Goal: Task Accomplishment & Management: Complete application form

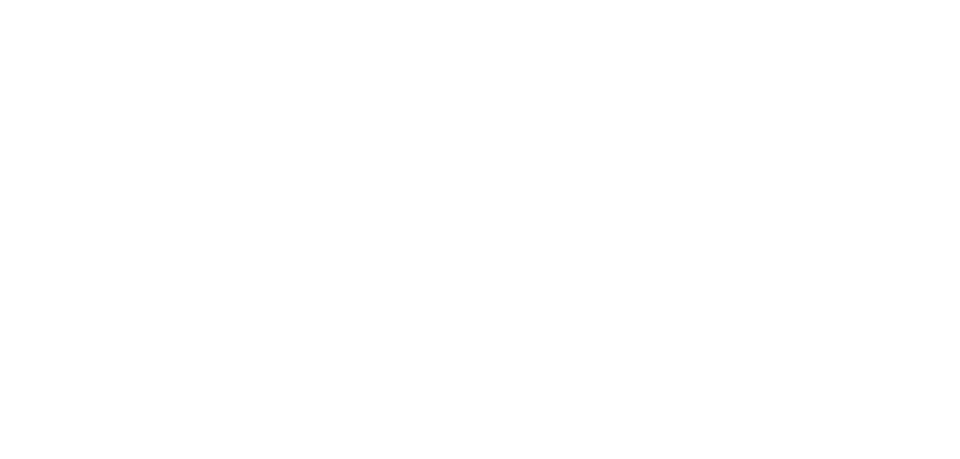
click at [0, 0] on html at bounding box center [0, 0] width 0 height 0
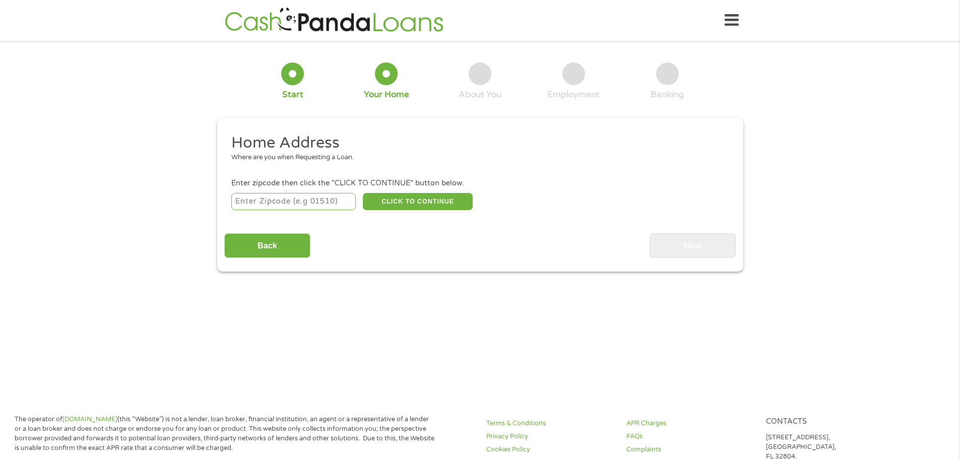
click at [304, 200] on input "number" at bounding box center [293, 201] width 124 height 17
type input "37876"
click at [409, 202] on button "CLICK TO CONTINUE" at bounding box center [418, 201] width 110 height 17
type input "37876"
type input "Sevierville"
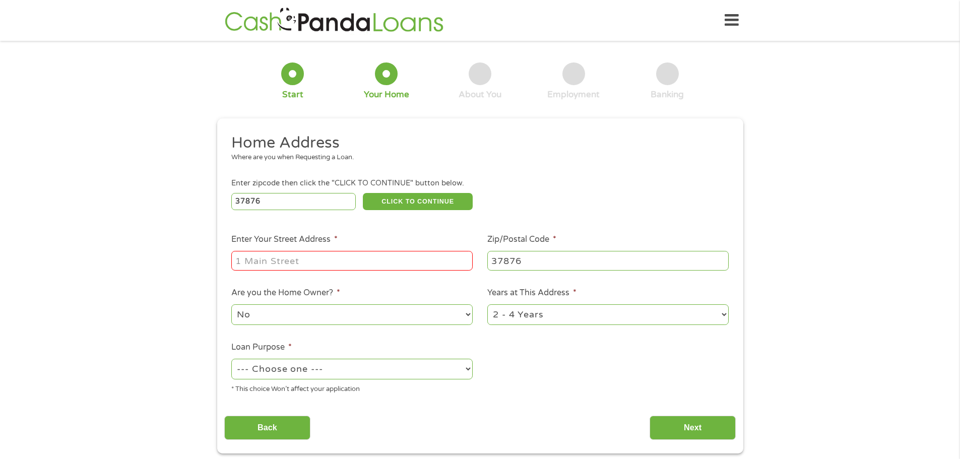
click at [339, 257] on input "Enter Your Street Address *" at bounding box center [351, 260] width 241 height 19
type input "[STREET_ADDRESS]"
click at [267, 315] on select "No Yes" at bounding box center [351, 314] width 241 height 21
select select "yes"
click at [231, 304] on select "No Yes" at bounding box center [351, 314] width 241 height 21
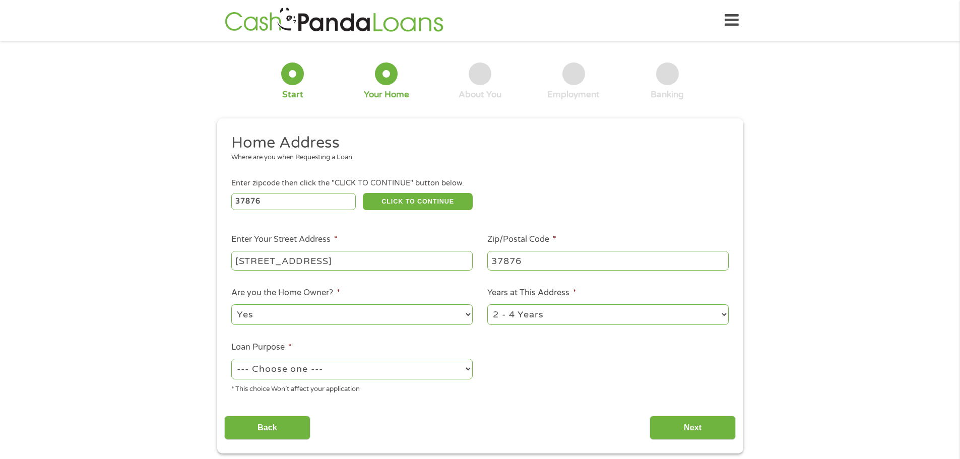
click at [564, 306] on select "1 Year or less 1 - 2 Years 2 - 4 Years Over 4 Years" at bounding box center [607, 314] width 241 height 21
select select "60months"
click at [487, 304] on select "1 Year or less 1 - 2 Years 2 - 4 Years Over 4 Years" at bounding box center [607, 314] width 241 height 21
click at [337, 370] on select "--- Choose one --- Pay Bills Debt Consolidation Home Improvement Major Purchase…" at bounding box center [351, 369] width 241 height 21
select select "shorttermcash"
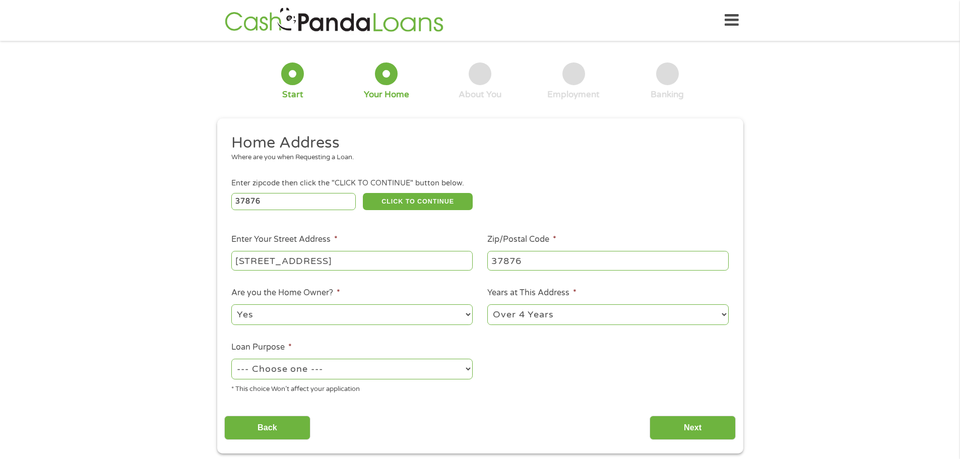
click at [231, 359] on select "--- Choose one --- Pay Bills Debt Consolidation Home Improvement Major Purchase…" at bounding box center [351, 369] width 241 height 21
click at [425, 202] on button "CLICK TO CONTINUE" at bounding box center [418, 201] width 110 height 17
click at [705, 433] on input "Next" at bounding box center [693, 428] width 86 height 25
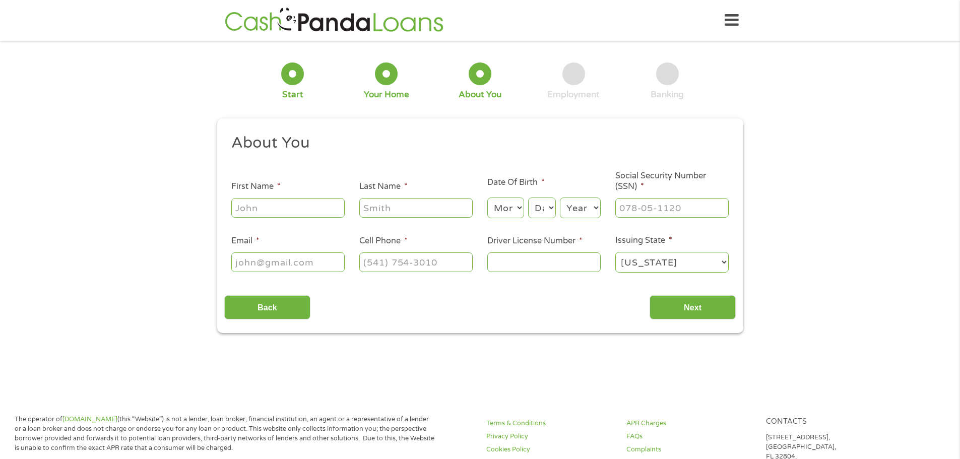
scroll to position [4, 4]
click at [285, 205] on input "First Name *" at bounding box center [287, 207] width 113 height 19
type input "[PERSON_NAME]"
type input "[EMAIL_ADDRESS][DOMAIN_NAME]"
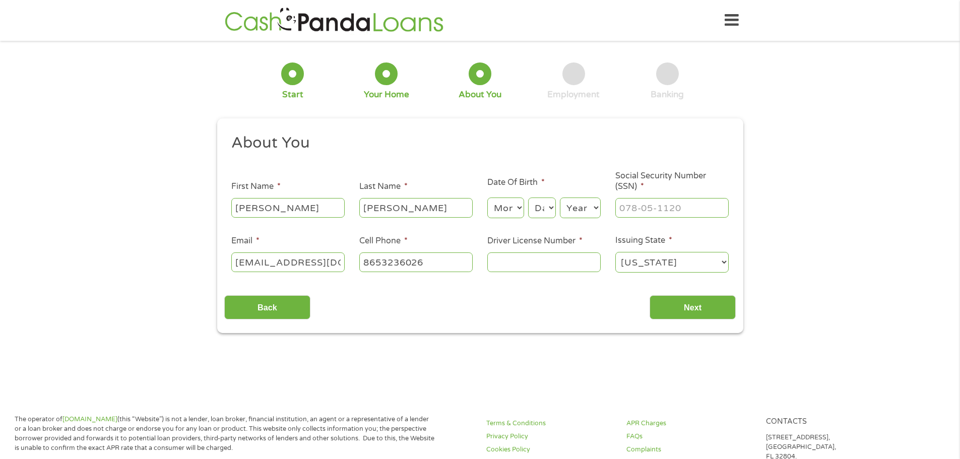
type input "[PHONE_NUMBER]"
click at [507, 207] on select "Month 1 2 3 4 5 6 7 8 9 10 11 12" at bounding box center [505, 208] width 37 height 21
select select "9"
click at [487, 198] on select "Month 1 2 3 4 5 6 7 8 9 10 11 12" at bounding box center [505, 208] width 37 height 21
click at [539, 207] on select "Day 1 2 3 4 5 6 7 8 9 10 11 12 13 14 15 16 17 18 19 20 21 22 23 24 25 26 27 28 …" at bounding box center [541, 208] width 27 height 21
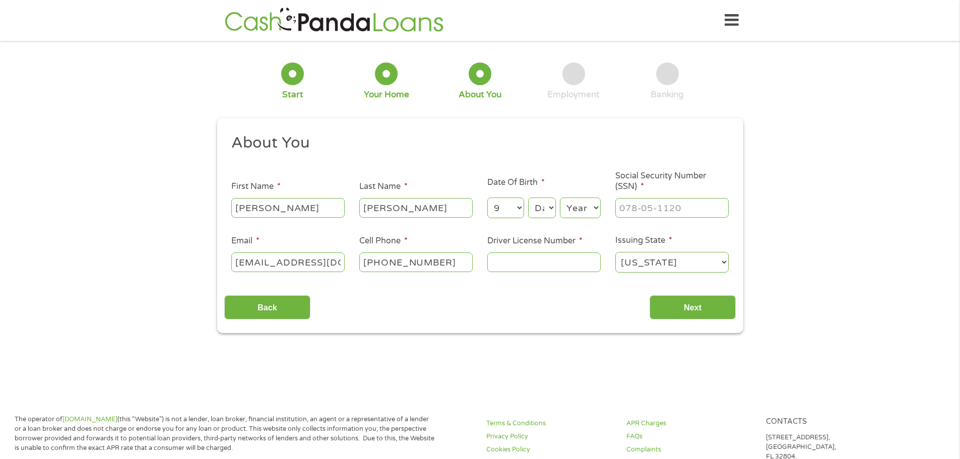
select select "22"
click at [528, 198] on select "Day 1 2 3 4 5 6 7 8 9 10 11 12 13 14 15 16 17 18 19 20 21 22 23 24 25 26 27 28 …" at bounding box center [541, 208] width 27 height 21
click at [585, 207] on select "Year [DATE] 2006 2005 2004 2003 2002 2001 2000 1999 1998 1997 1996 1995 1994 19…" at bounding box center [580, 208] width 41 height 21
select select "1976"
click at [560, 198] on select "Year [DATE] 2006 2005 2004 2003 2002 2001 2000 1999 1998 1997 1996 1995 1994 19…" at bounding box center [580, 208] width 41 height 21
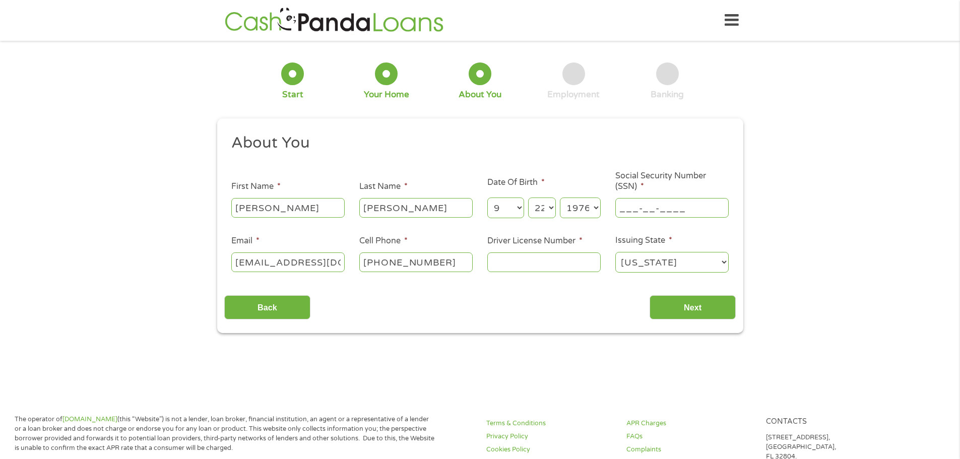
click at [702, 211] on input "___-__-____" at bounding box center [671, 207] width 113 height 19
type input "415-45-6460"
click at [555, 264] on input "Driver License Number *" at bounding box center [543, 262] width 113 height 19
type input "081894426"
click at [682, 314] on input "Next" at bounding box center [693, 307] width 86 height 25
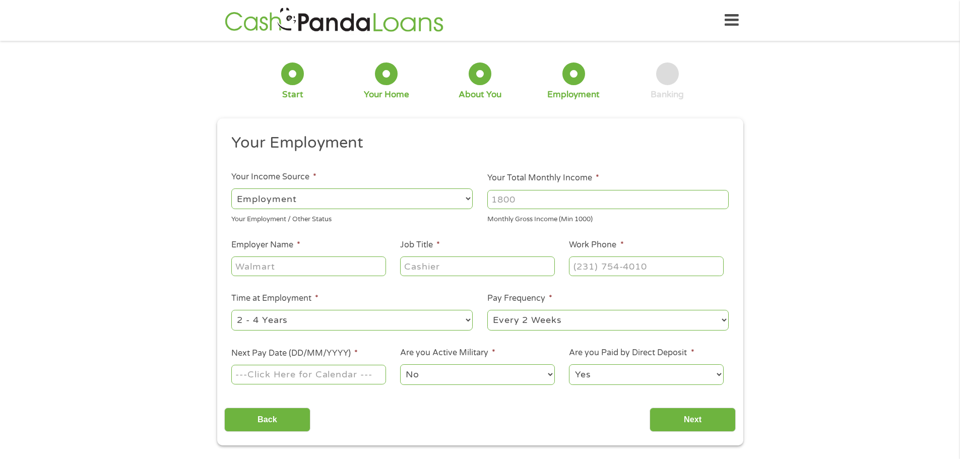
click at [537, 202] on input "Your Total Monthly Income *" at bounding box center [607, 199] width 241 height 19
type input "2400"
click at [322, 266] on input "Employer Name *" at bounding box center [308, 266] width 154 height 19
type input "Summit Medical Group"
type input "Quality Control Specialist"
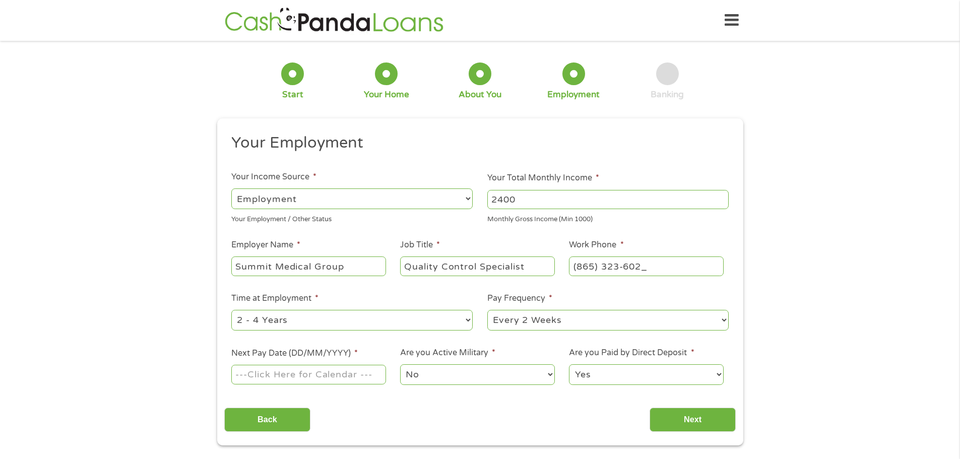
type input "[PHONE_NUMBER]"
click at [466, 320] on select "--- Choose one --- 1 Year or less 1 - 2 Years 2 - 4 Years Over 4 Years" at bounding box center [351, 320] width 241 height 21
select select "60months"
click at [231, 310] on select "--- Choose one --- 1 Year or less 1 - 2 Years 2 - 4 Years Over 4 Years" at bounding box center [351, 320] width 241 height 21
click at [578, 324] on select "--- Choose one --- Every 2 Weeks Every Week Monthly Semi-Monthly" at bounding box center [607, 320] width 241 height 21
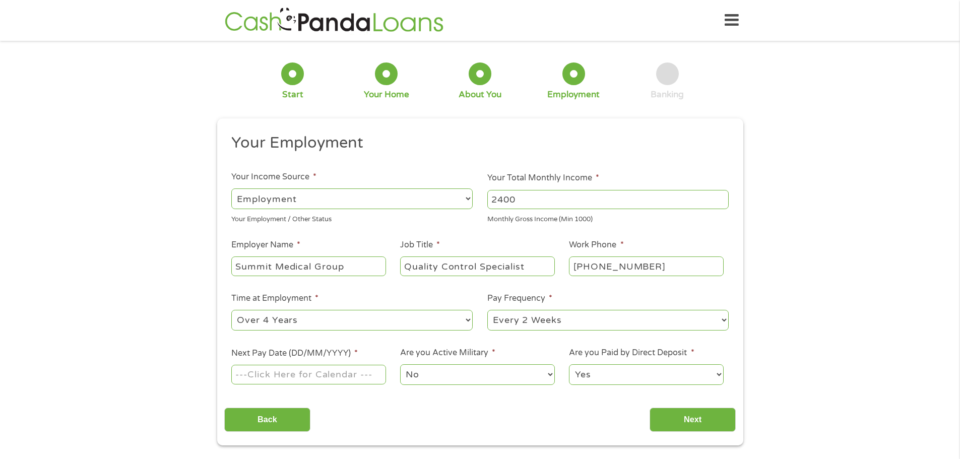
click at [487, 310] on select "--- Choose one --- Every 2 Weeks Every Week Monthly Semi-Monthly" at bounding box center [607, 320] width 241 height 21
click at [302, 374] on input "Next Pay Date (DD/MM/YYYY) *" at bounding box center [308, 374] width 154 height 19
type input "[DATE]"
click at [707, 423] on input "Next" at bounding box center [693, 420] width 86 height 25
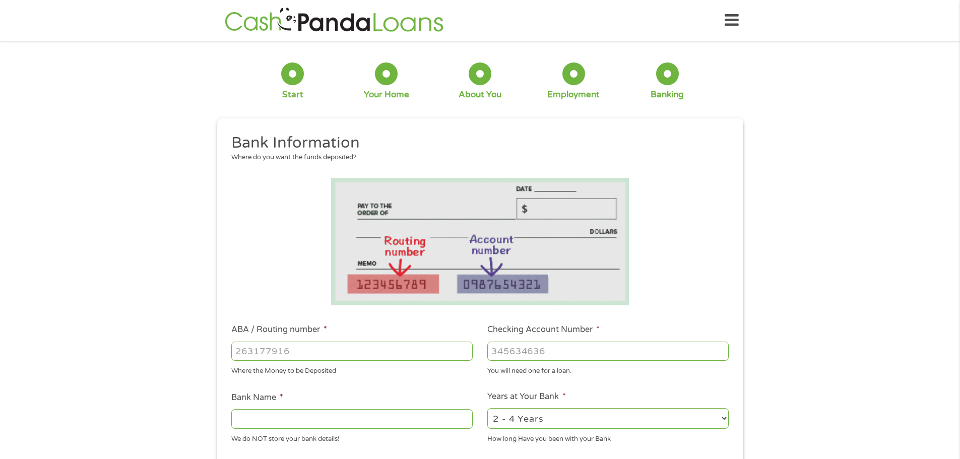
click at [312, 353] on input "ABA / Routing number *" at bounding box center [351, 351] width 241 height 19
type input "264279567"
type input "KNOXVILLE T V A EMPL CU"
type input "264279567"
click at [568, 347] on input "Checking Account Number *" at bounding box center [607, 351] width 241 height 19
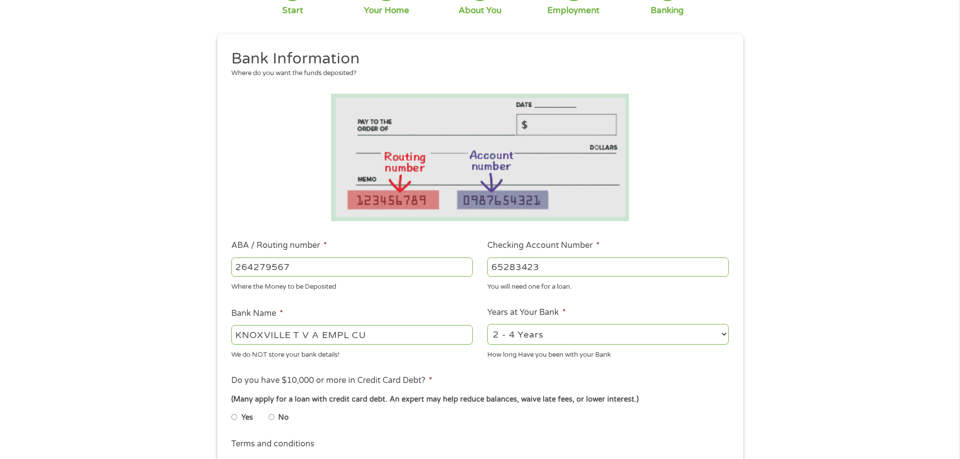
scroll to position [101, 0]
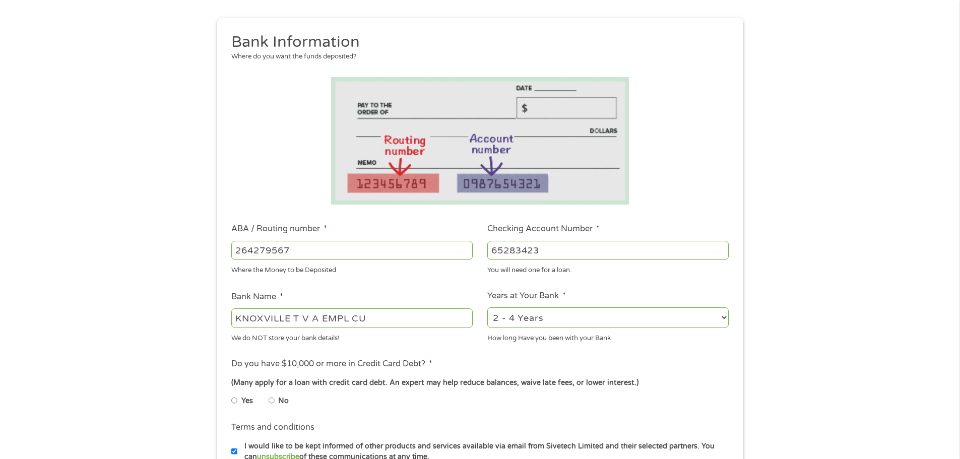
type input "65283423"
click at [608, 323] on select "2 - 4 Years 6 - 12 Months 1 - 2 Years Over 4 Years" at bounding box center [607, 317] width 241 height 21
select select "60months"
click at [487, 307] on select "2 - 4 Years 6 - 12 Months 1 - 2 Years Over 4 Years" at bounding box center [607, 317] width 241 height 21
click at [272, 400] on input "No" at bounding box center [272, 401] width 6 height 16
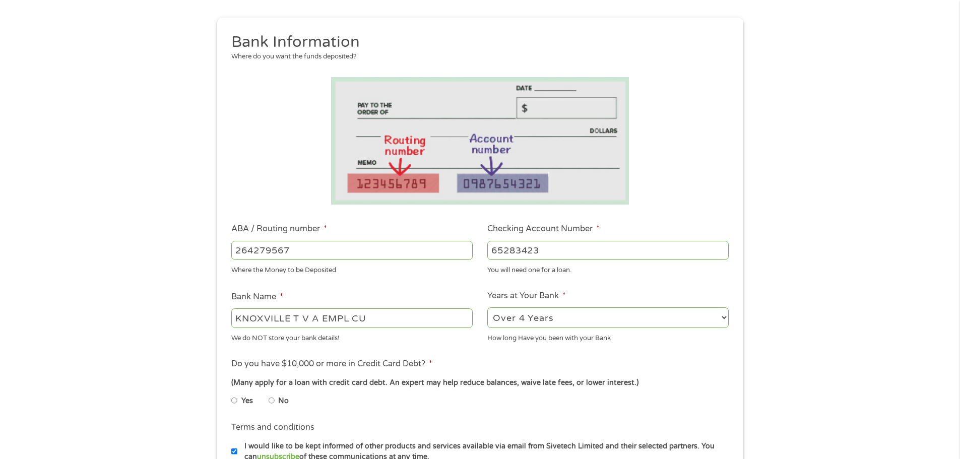
radio input "true"
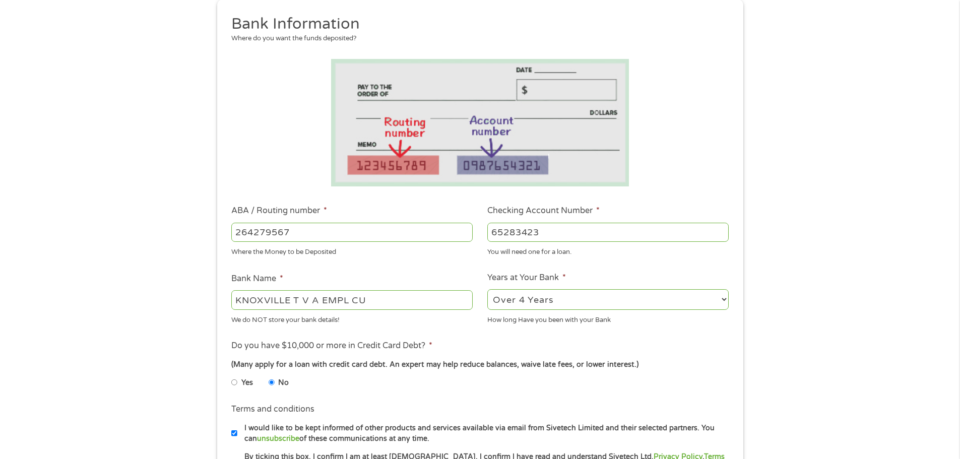
scroll to position [202, 0]
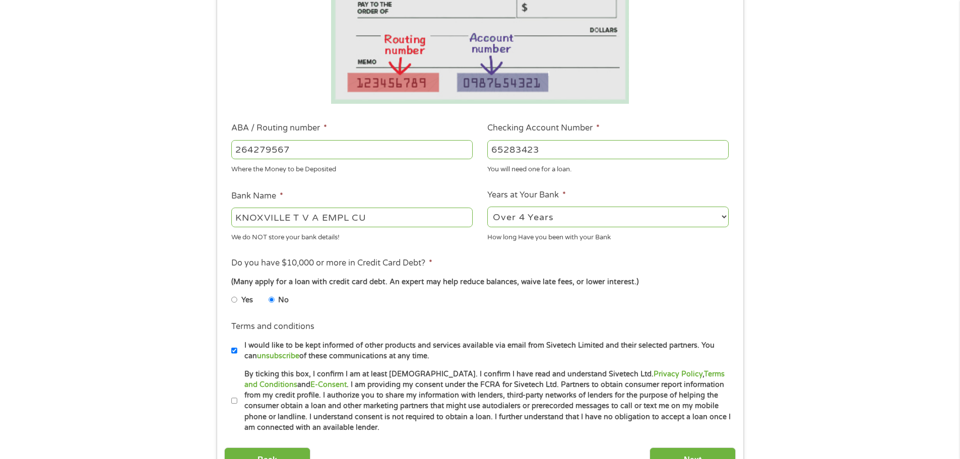
click at [235, 399] on input "By ticking this box, I confirm I am at least [DEMOGRAPHIC_DATA]. I confirm I ha…" at bounding box center [234, 401] width 6 height 16
checkbox input "true"
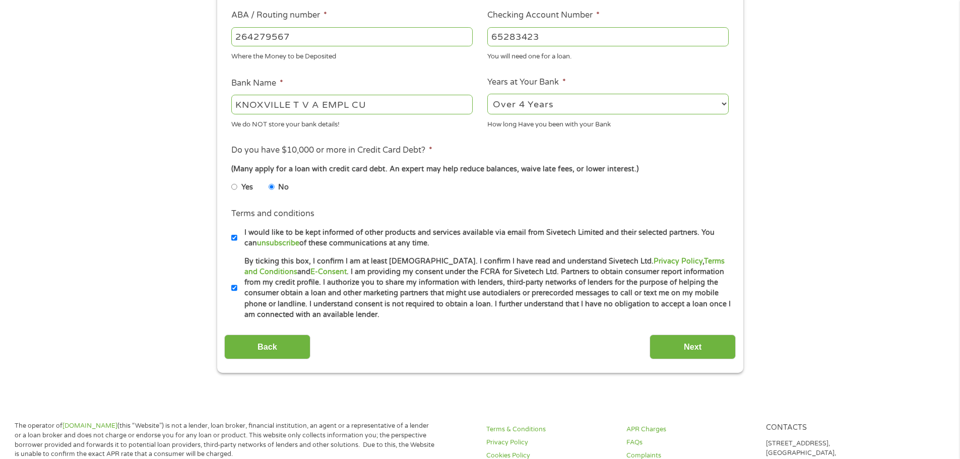
scroll to position [353, 0]
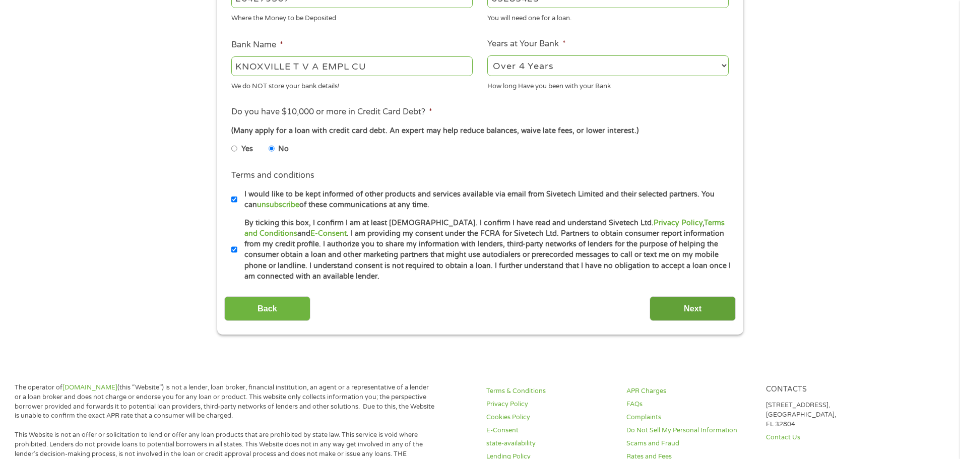
click at [696, 313] on input "Next" at bounding box center [693, 308] width 86 height 25
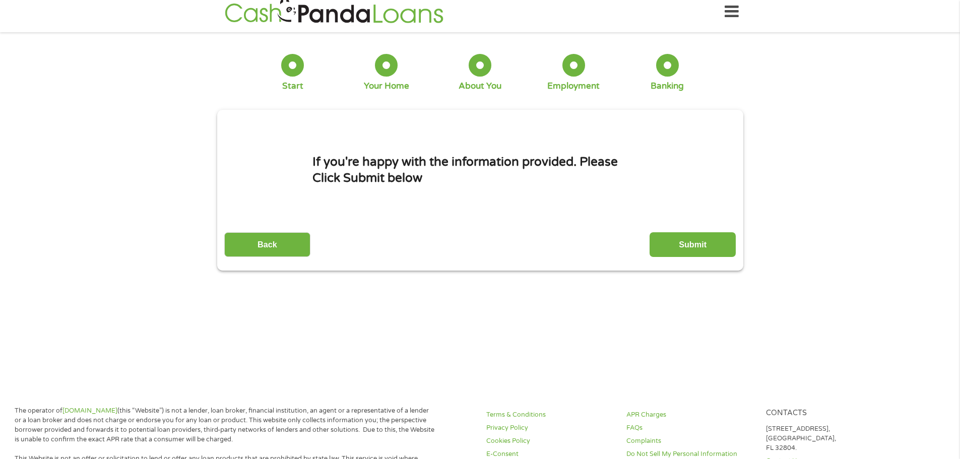
scroll to position [0, 0]
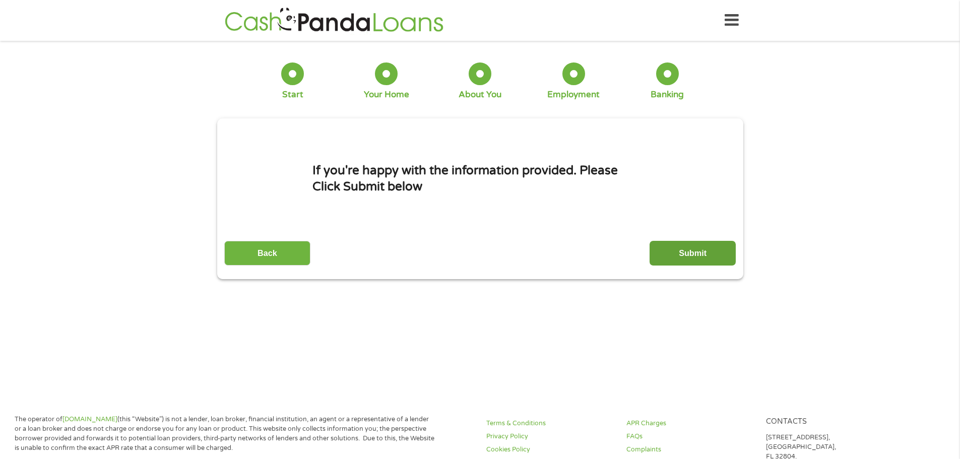
click at [706, 253] on input "Submit" at bounding box center [693, 253] width 86 height 25
